Goal: Obtain resource: Obtain resource

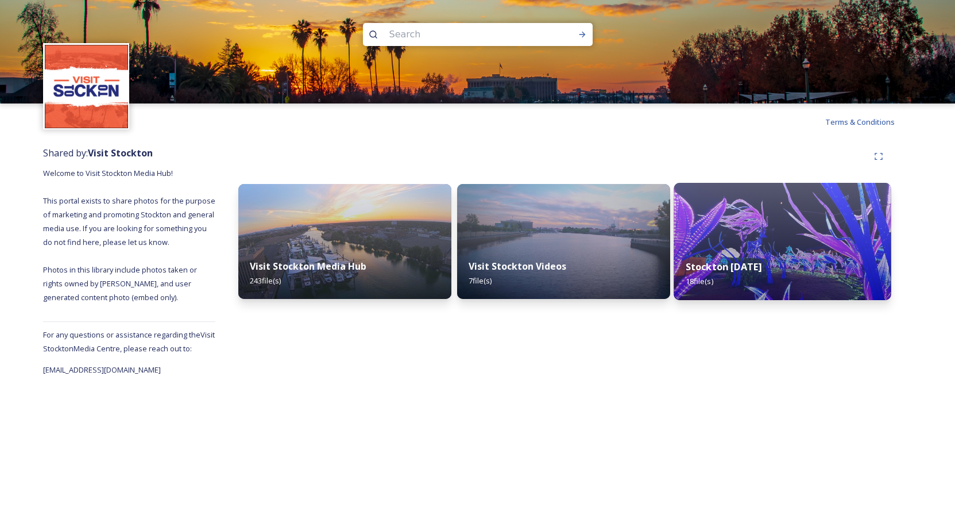
click at [785, 229] on img at bounding box center [782, 241] width 217 height 117
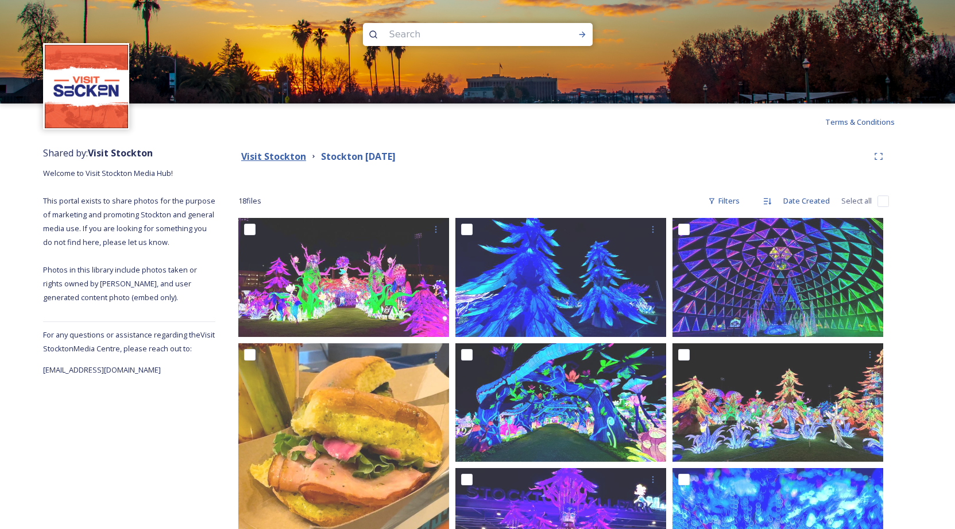
click at [290, 157] on strong "Visit Stockton" at bounding box center [273, 156] width 65 height 13
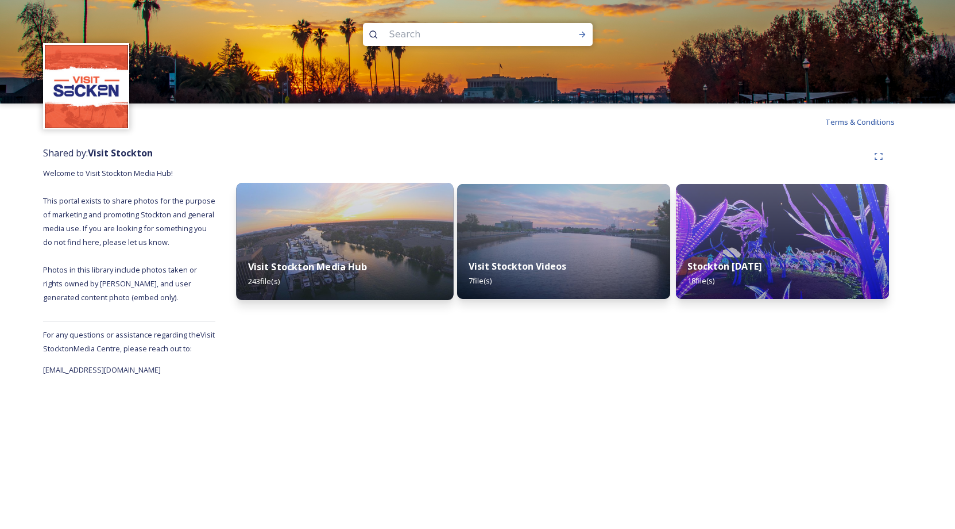
click at [333, 216] on img at bounding box center [344, 241] width 217 height 117
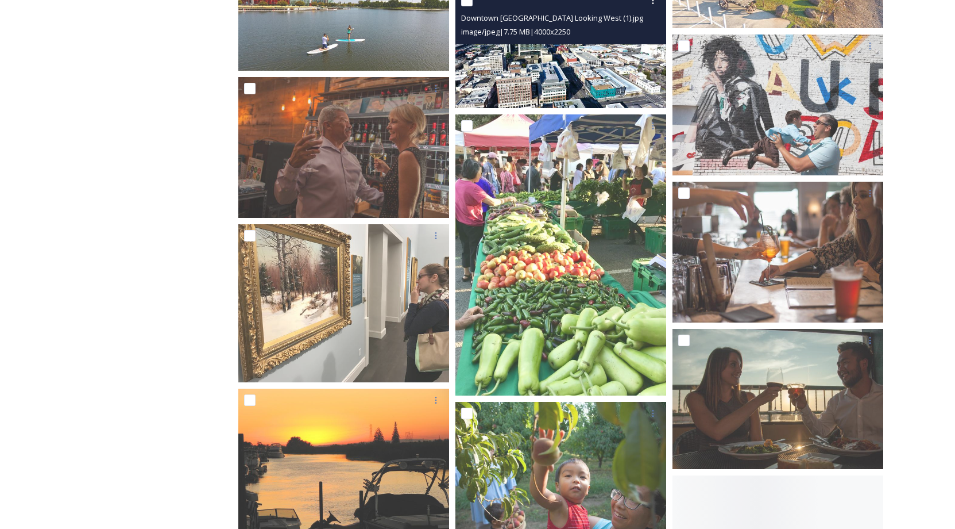
scroll to position [7241, 0]
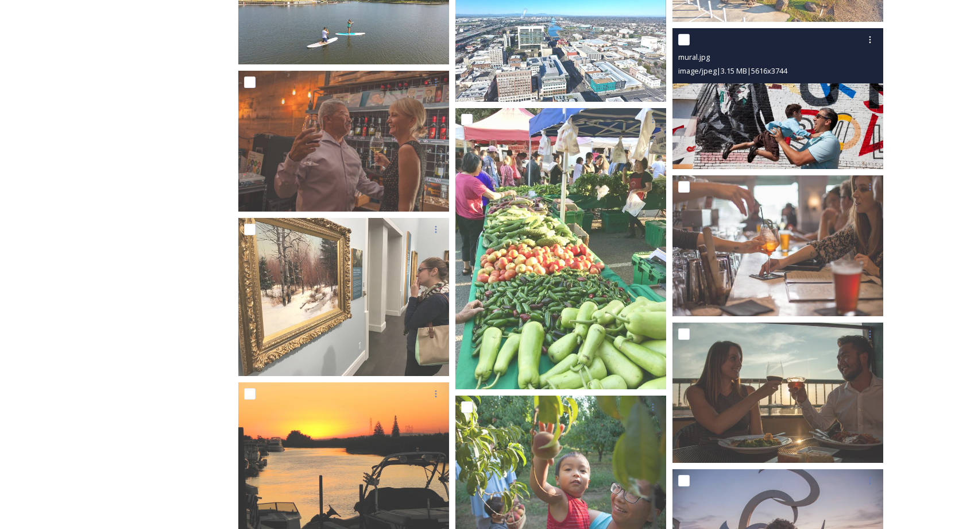
click at [757, 110] on img at bounding box center [778, 98] width 211 height 141
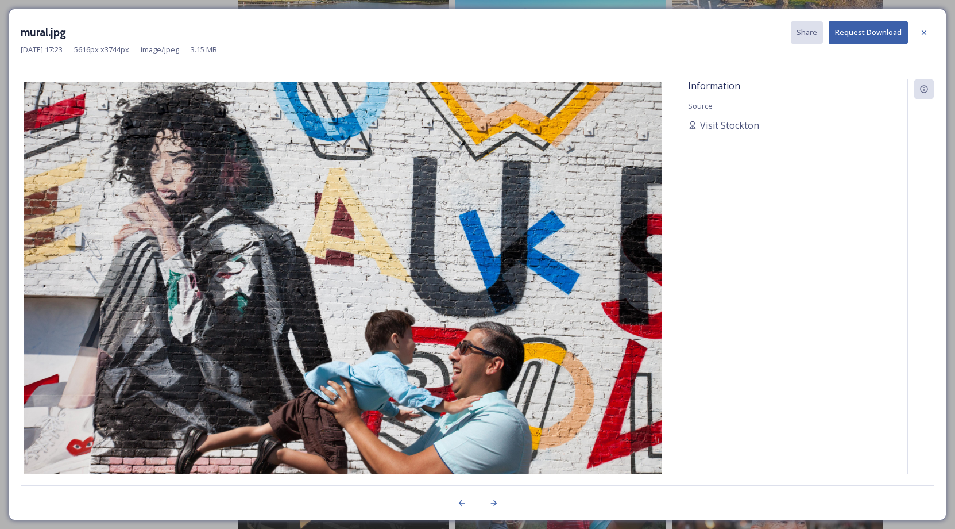
click at [495, 333] on img at bounding box center [343, 294] width 644 height 425
click at [881, 28] on button "Request Download" at bounding box center [868, 33] width 79 height 24
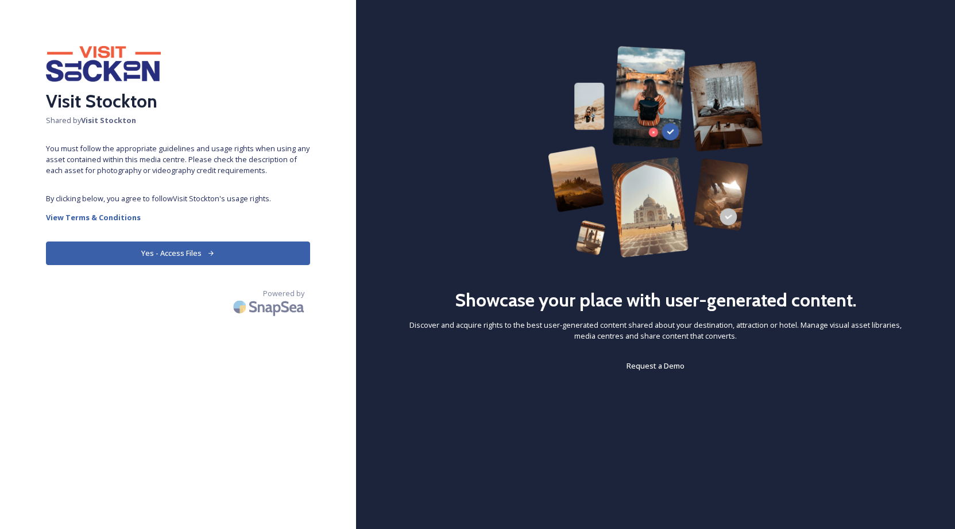
click at [192, 253] on button "Yes - Access Files" at bounding box center [178, 253] width 264 height 24
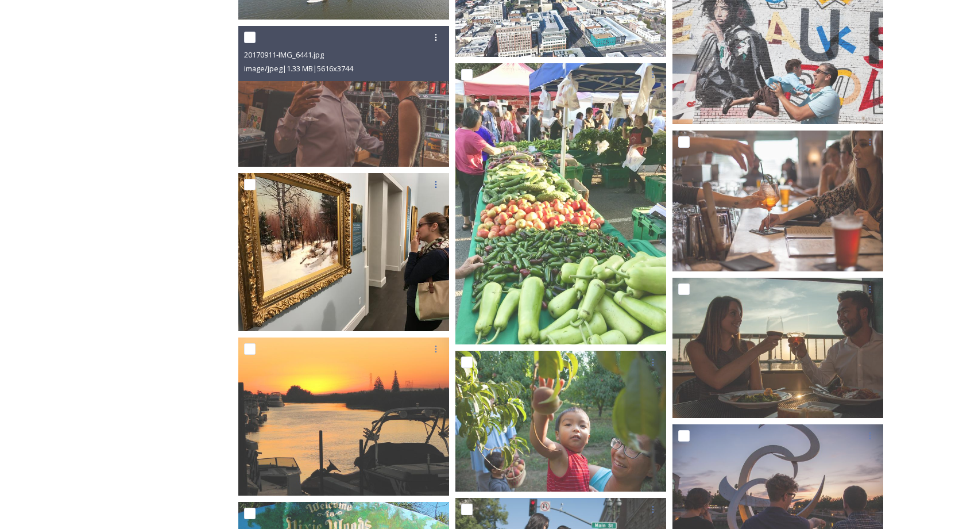
scroll to position [7287, 0]
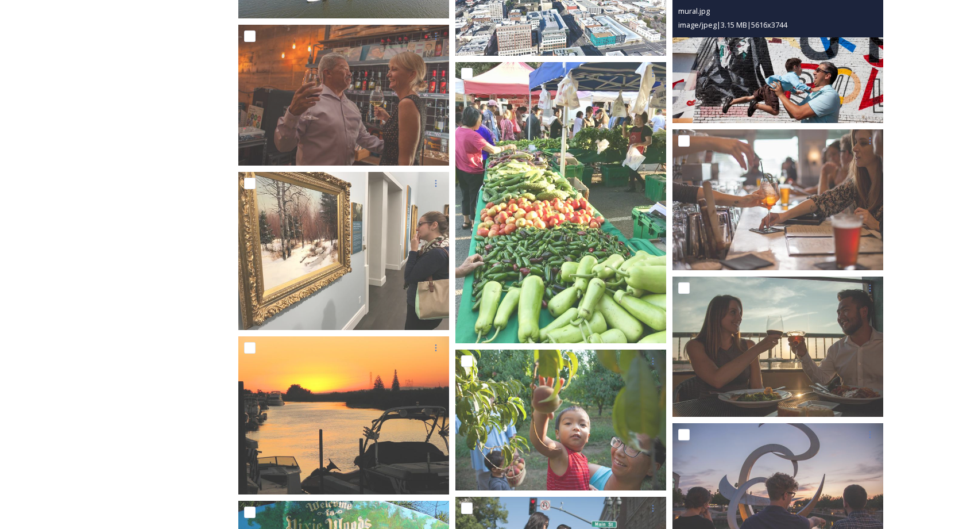
click at [773, 79] on img at bounding box center [778, 52] width 211 height 141
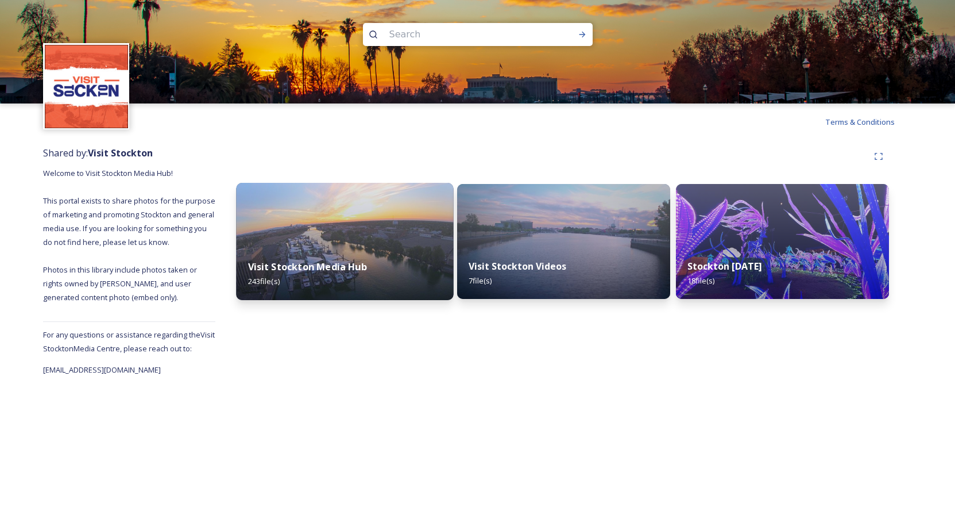
click at [399, 216] on img at bounding box center [344, 241] width 217 height 117
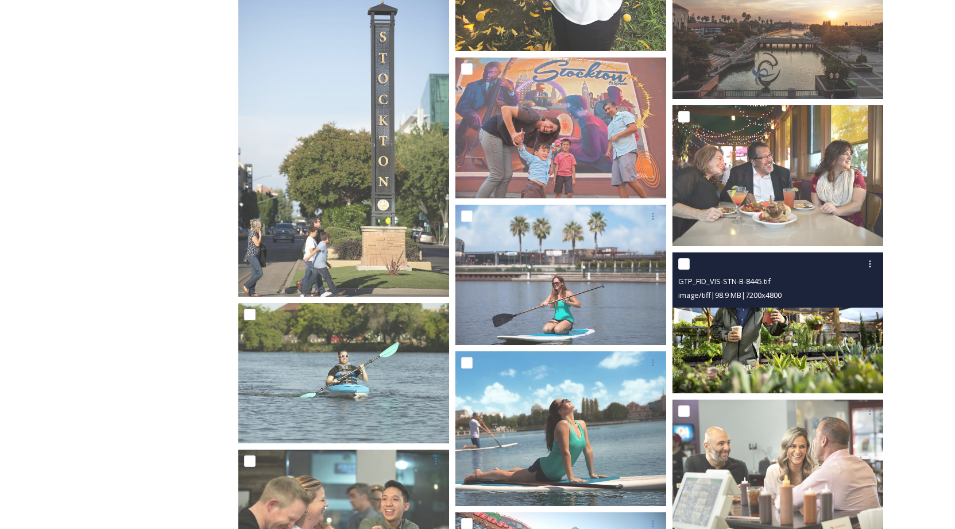
scroll to position [9458, 0]
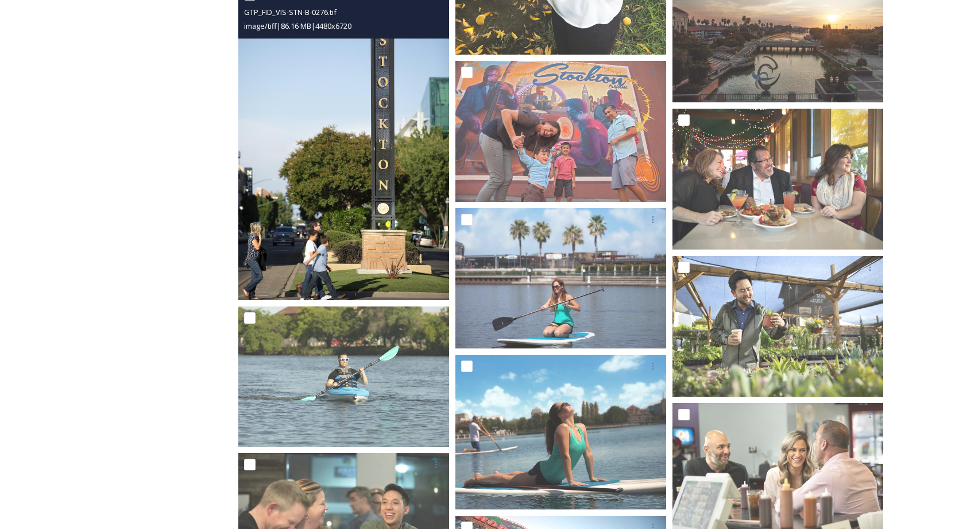
click at [282, 63] on img at bounding box center [343, 141] width 211 height 317
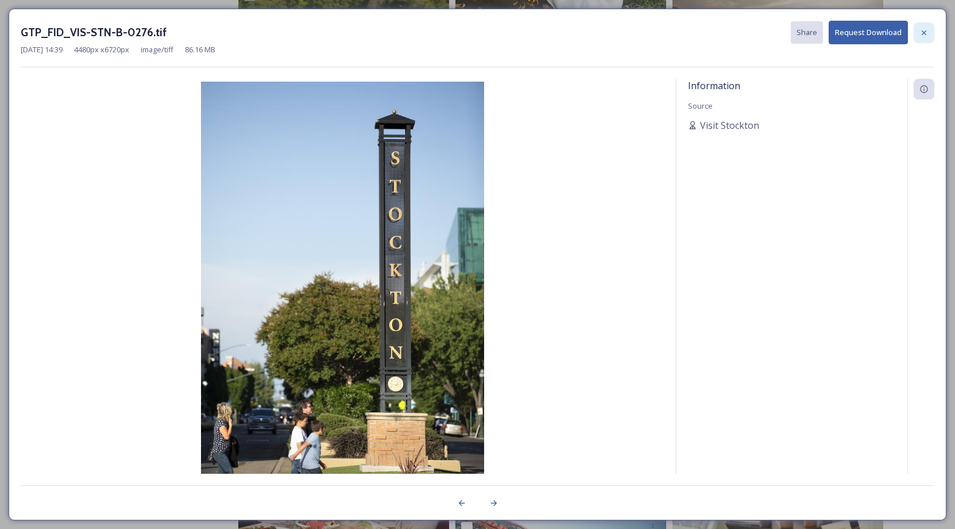
click at [927, 34] on icon at bounding box center [924, 32] width 9 height 9
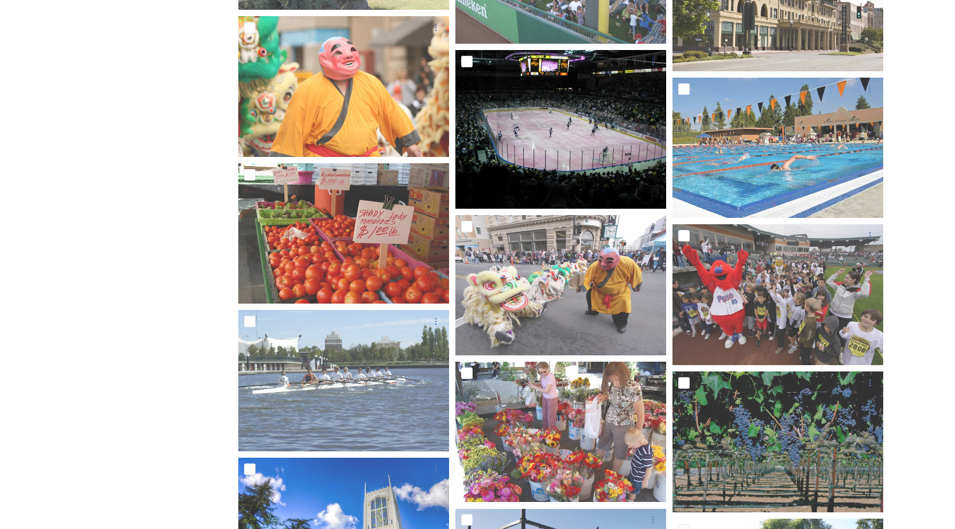
scroll to position [2129, 0]
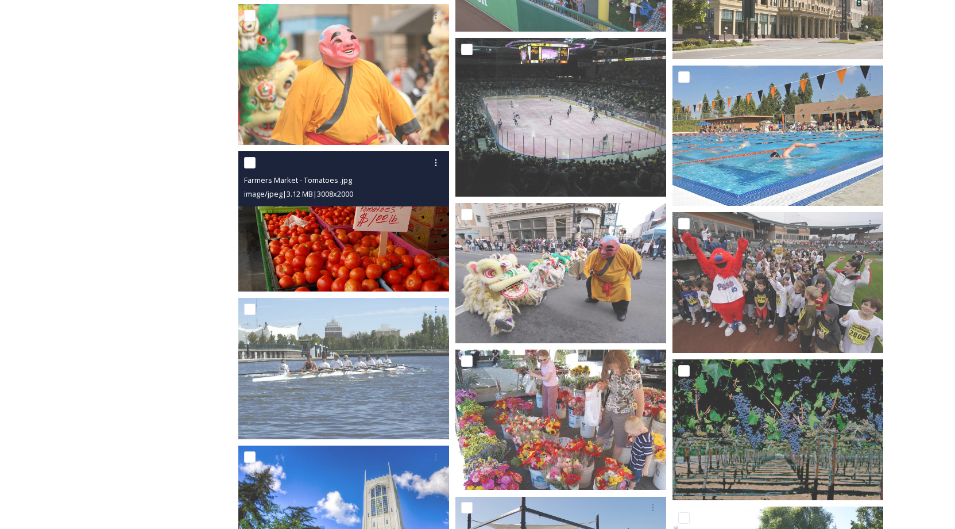
click at [328, 255] on img at bounding box center [343, 221] width 211 height 140
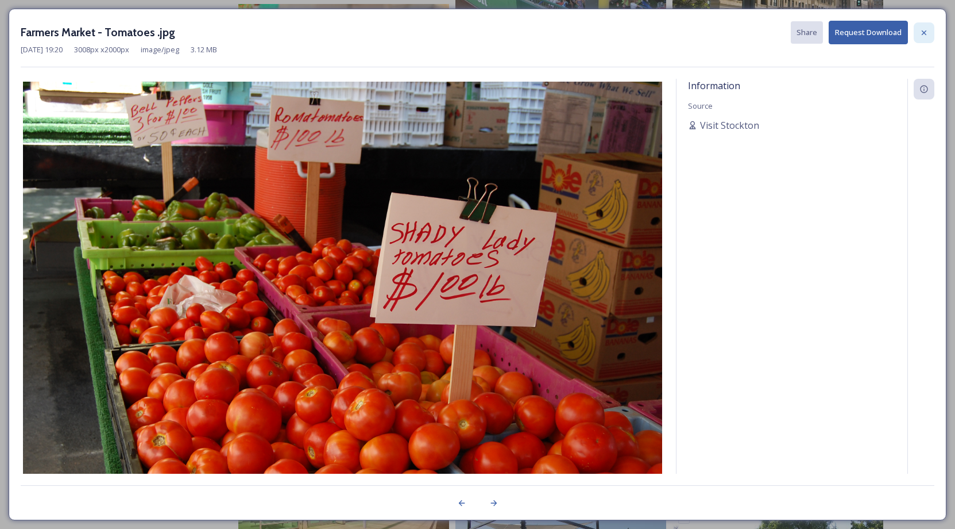
click at [921, 35] on icon at bounding box center [924, 32] width 9 height 9
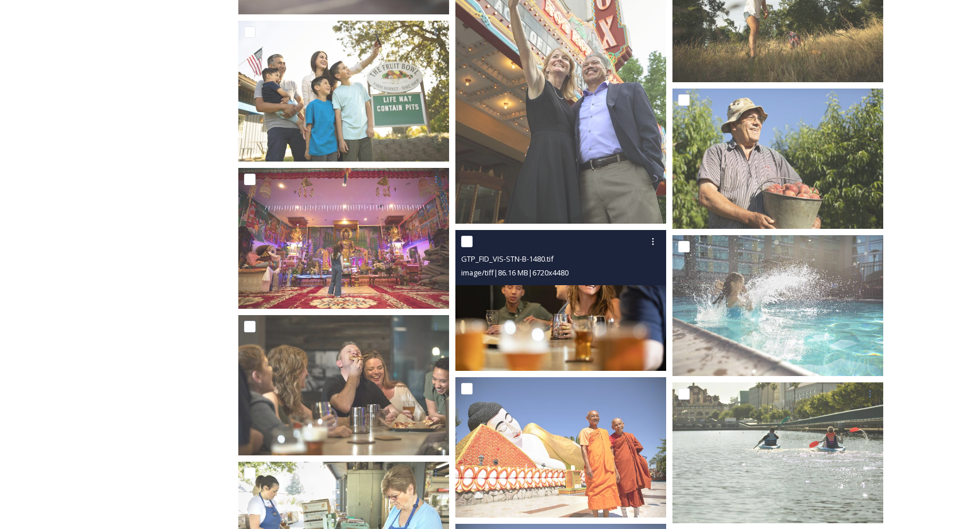
scroll to position [11389, 0]
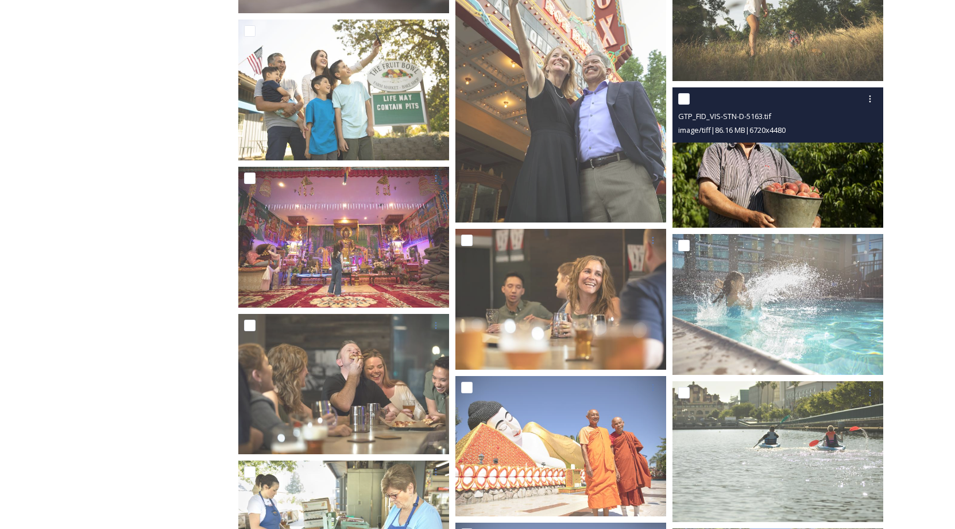
click at [791, 183] on img at bounding box center [778, 157] width 211 height 141
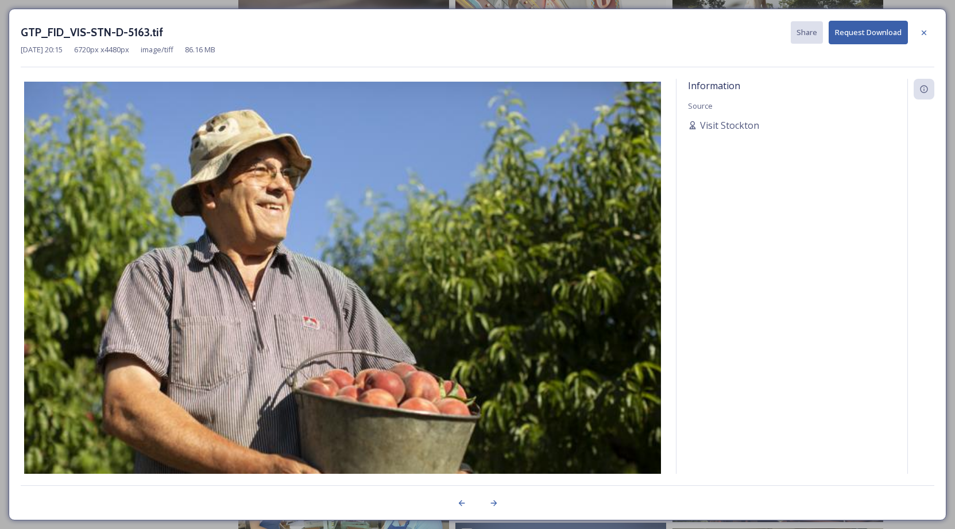
click at [291, 212] on img at bounding box center [343, 294] width 644 height 425
